Goal: Obtain resource: Obtain resource

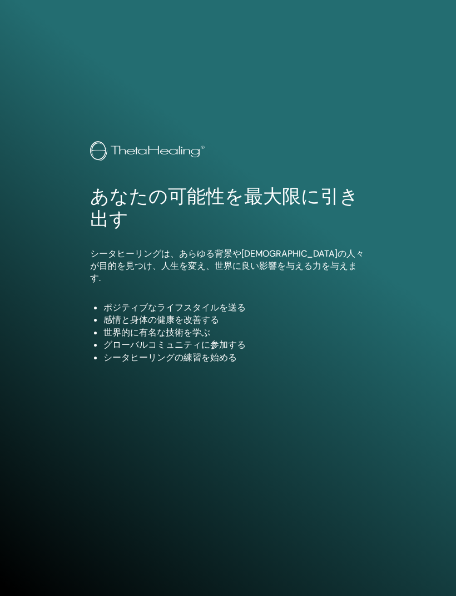
click at [315, 248] on div "あなたの可能性を最大限に引き出す シータヒーリングは、あらゆる背景や宗教の人々が目的を見つけ、人生を変え、世界に良い影響を与える力を与えます. ポジティブなラ…" at bounding box center [228, 261] width 293 height 240
click at [252, 339] on li "グローバルコミュニティに参加する" at bounding box center [234, 345] width 263 height 12
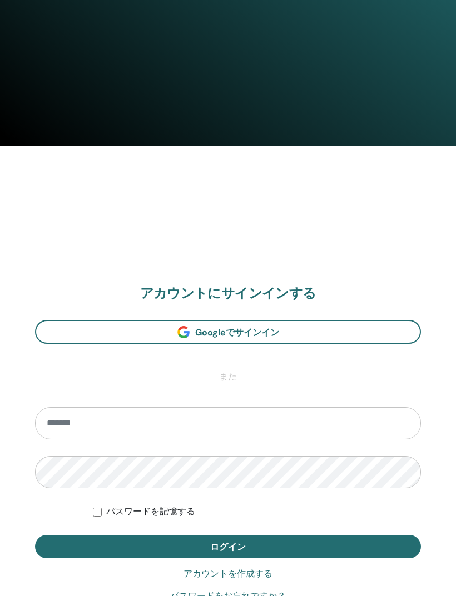
scroll to position [480, 0]
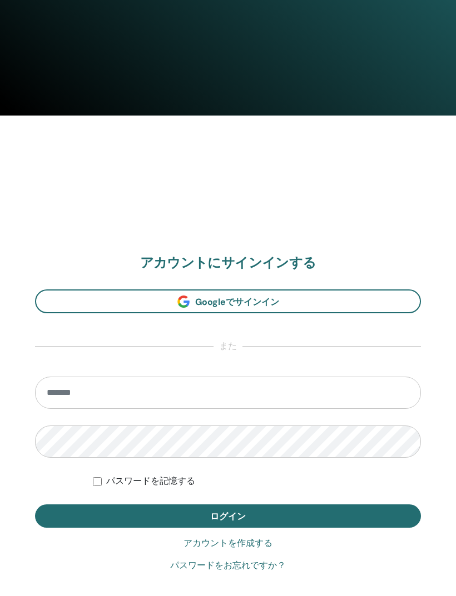
click at [252, 543] on link "アカウントを作成する" at bounding box center [227, 544] width 89 height 13
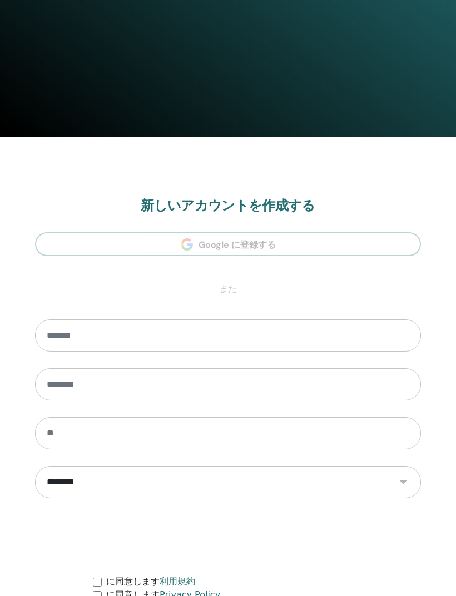
scroll to position [561, 0]
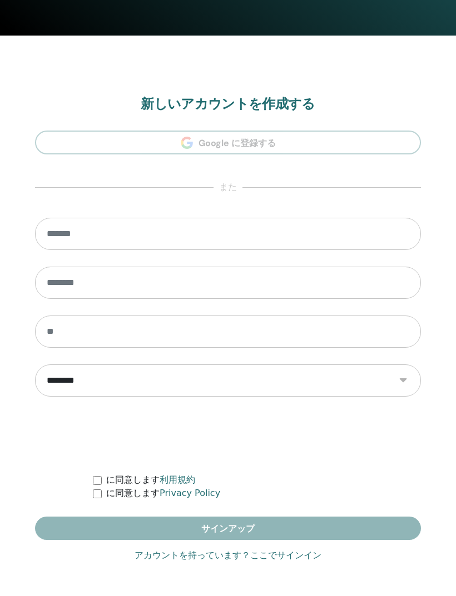
click at [275, 551] on link "アカウントを持っています？ここでサインイン" at bounding box center [228, 555] width 187 height 13
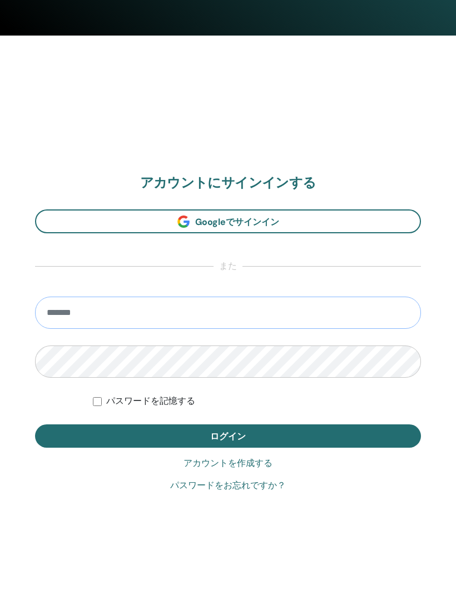
click at [319, 313] on input "email" at bounding box center [228, 313] width 386 height 32
type input "**********"
click at [228, 436] on button "ログイン" at bounding box center [228, 436] width 386 height 23
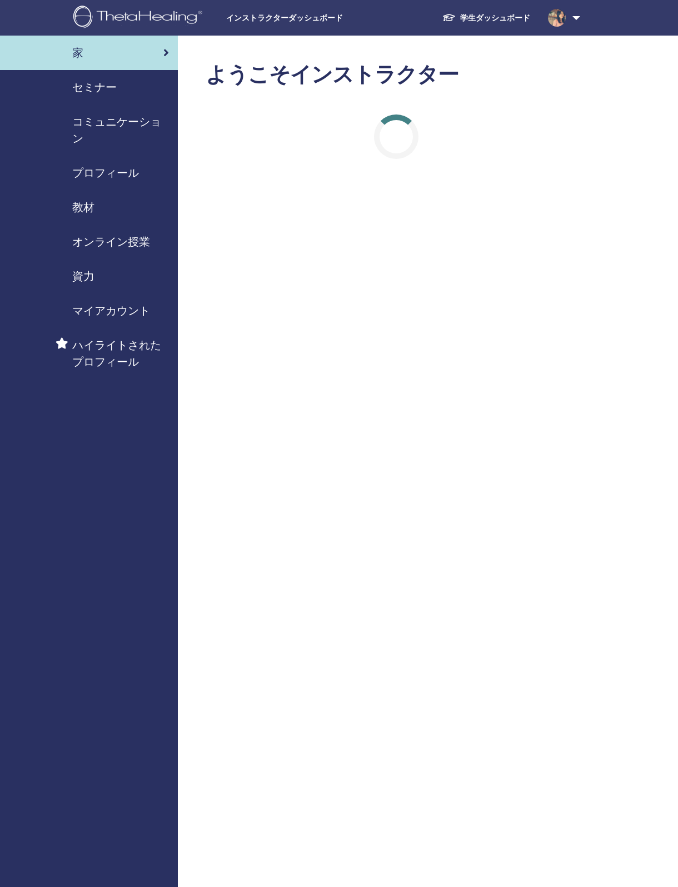
scroll to position [29, 0]
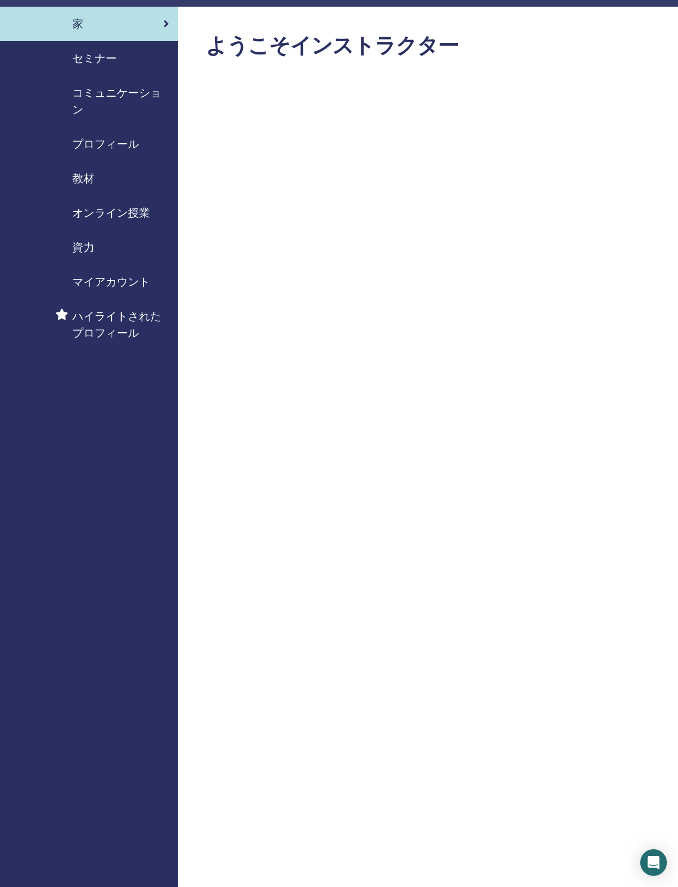
click at [92, 183] on span "教材" at bounding box center [83, 178] width 22 height 17
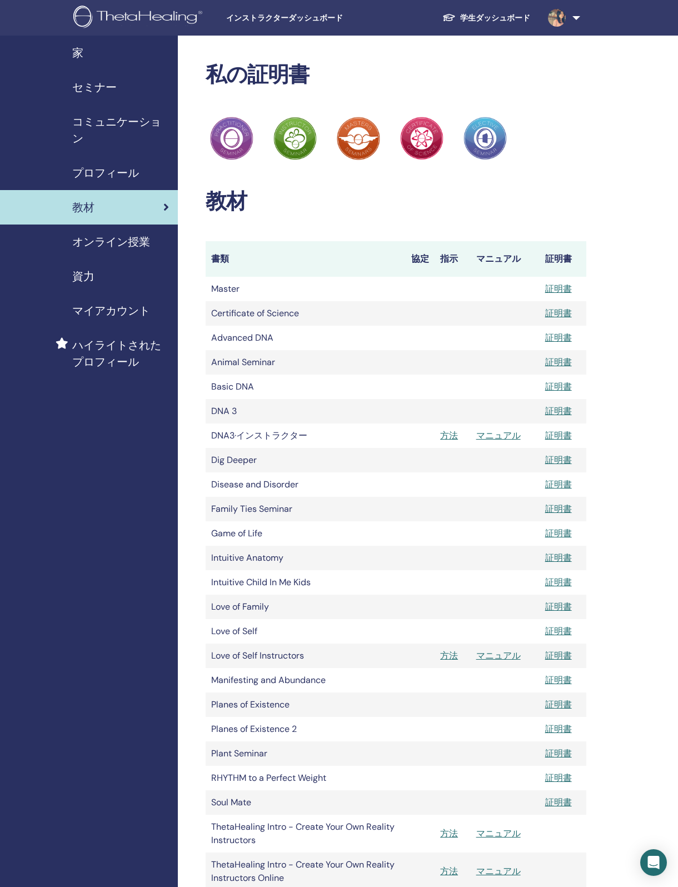
scroll to position [29, 0]
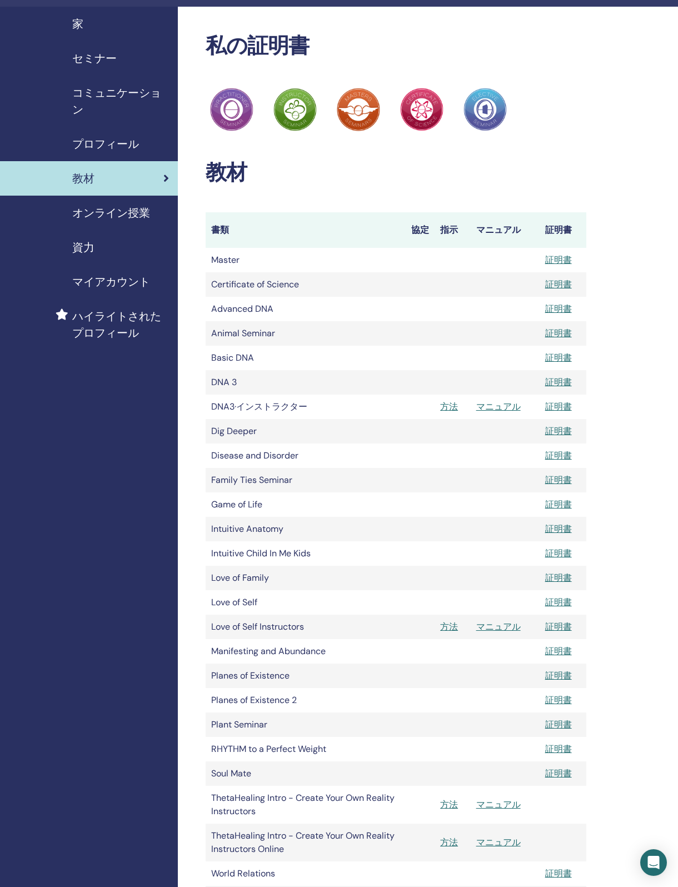
click at [498, 633] on link "マニュアル" at bounding box center [498, 627] width 44 height 12
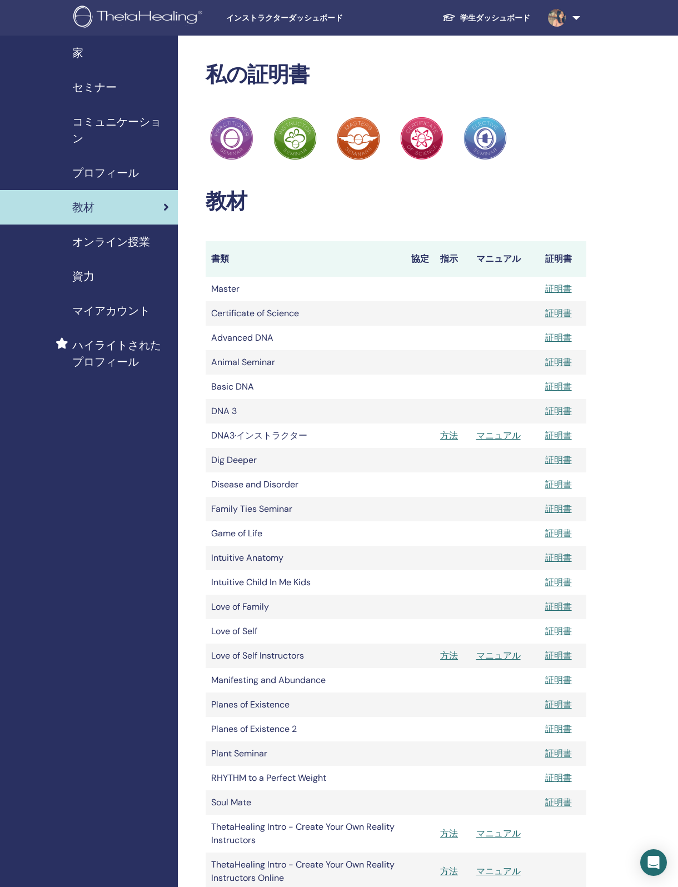
click at [492, 661] on link "マニュアル" at bounding box center [498, 656] width 44 height 12
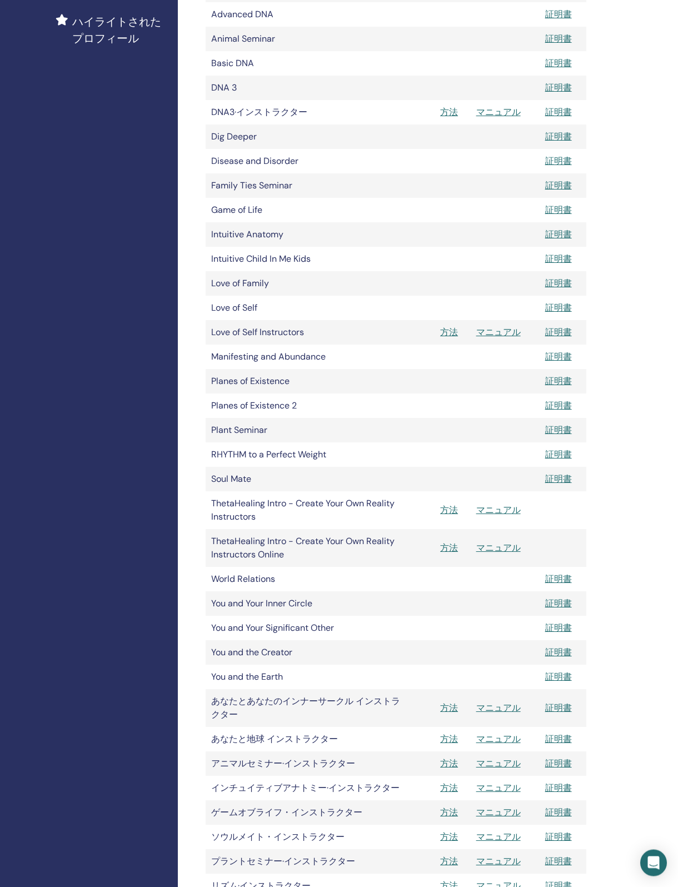
scroll to position [324, 0]
click at [501, 713] on link "マニュアル" at bounding box center [498, 707] width 44 height 12
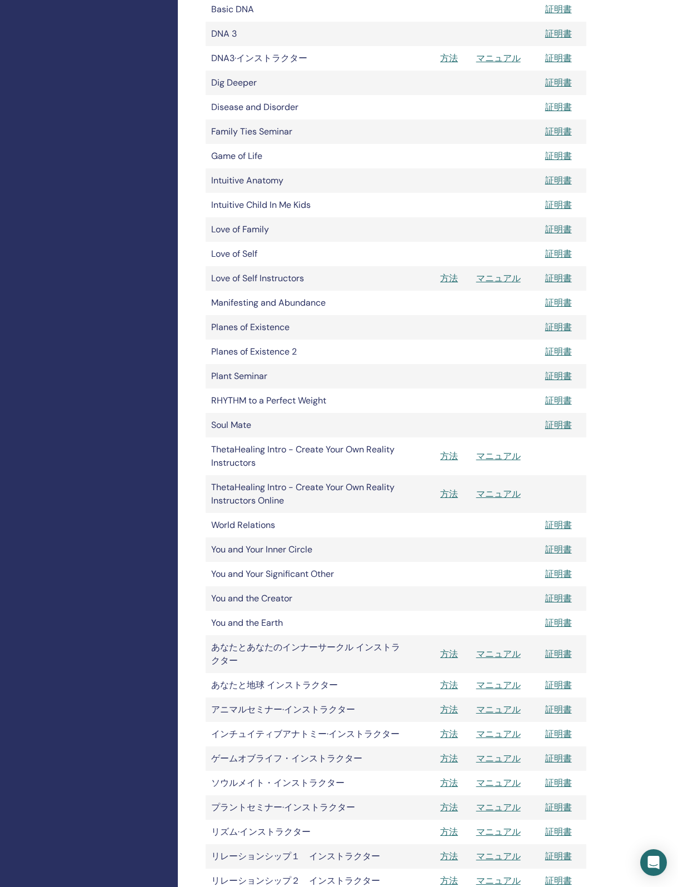
scroll to position [562, 0]
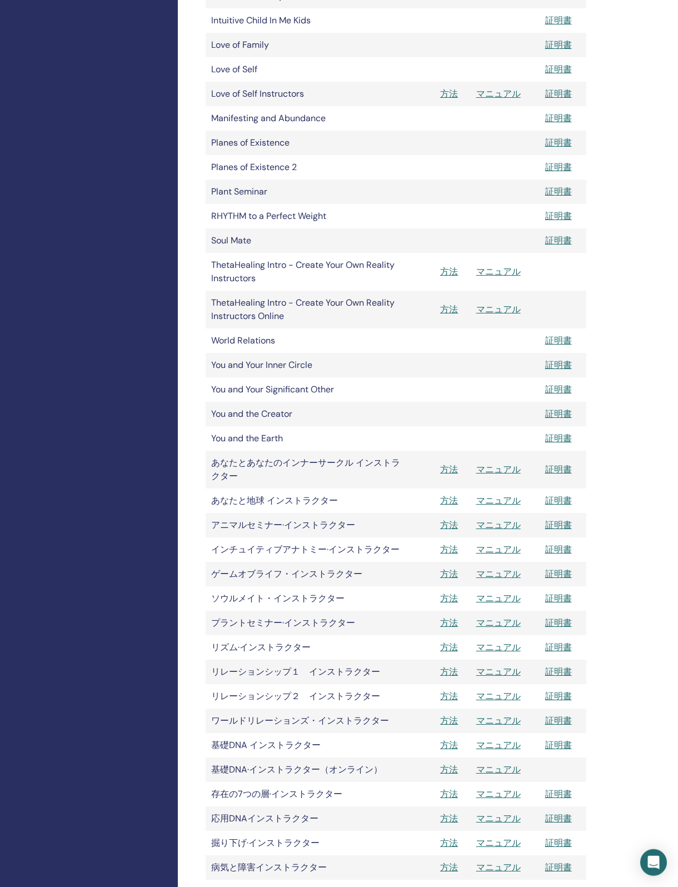
click at [497, 506] on link "マニュアル" at bounding box center [498, 501] width 44 height 12
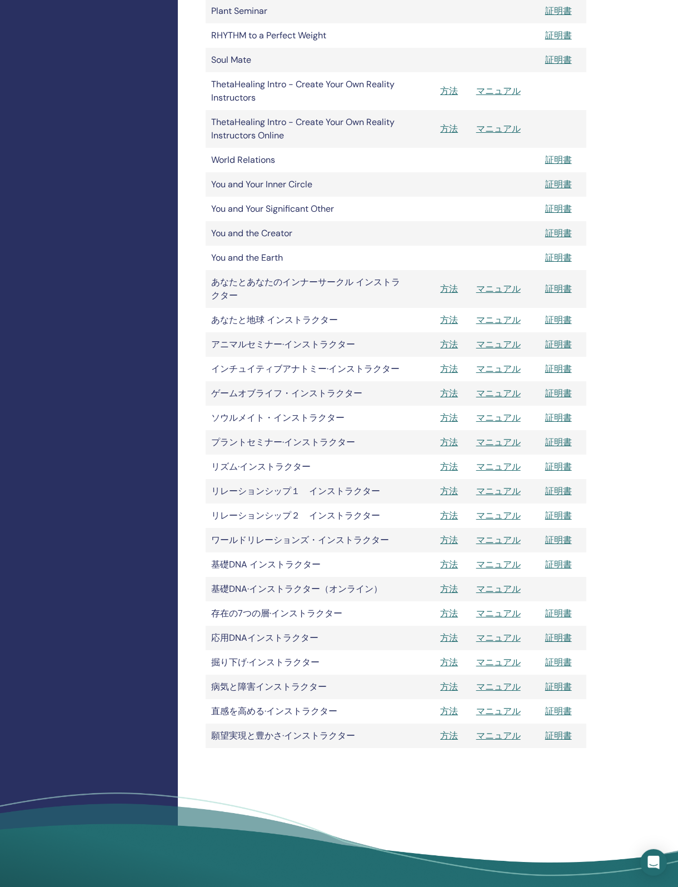
click at [495, 497] on link "マニュアル" at bounding box center [498, 491] width 44 height 12
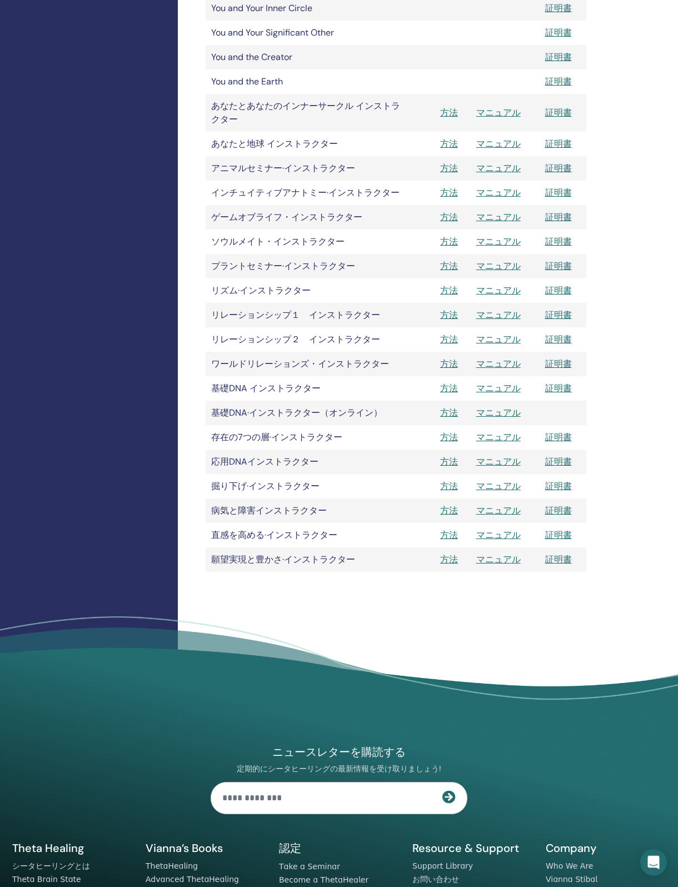
click at [499, 345] on link "マニュアル" at bounding box center [498, 340] width 44 height 12
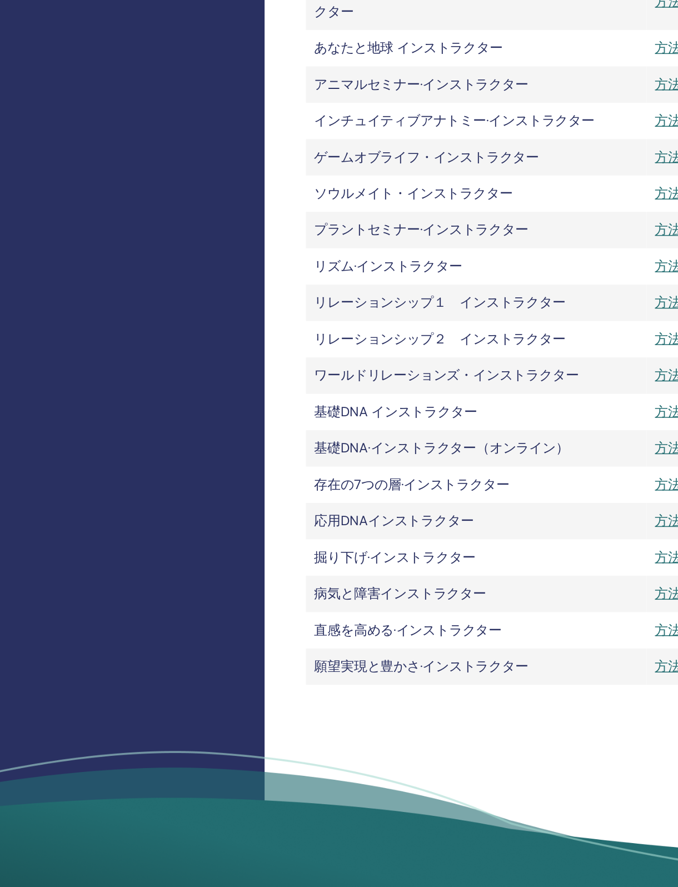
scroll to position [1038, 0]
